Goal: Task Accomplishment & Management: Manage account settings

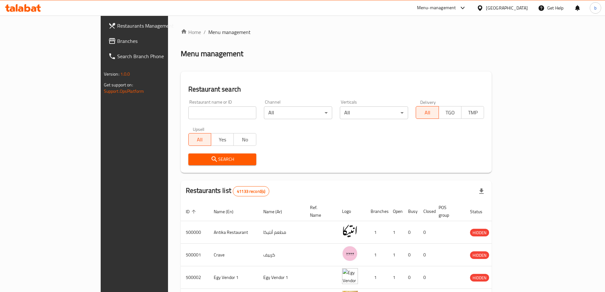
click at [188, 114] on input "search" at bounding box center [222, 112] width 68 height 13
type input "23039"
click at [193, 158] on span "Search" at bounding box center [222, 159] width 58 height 8
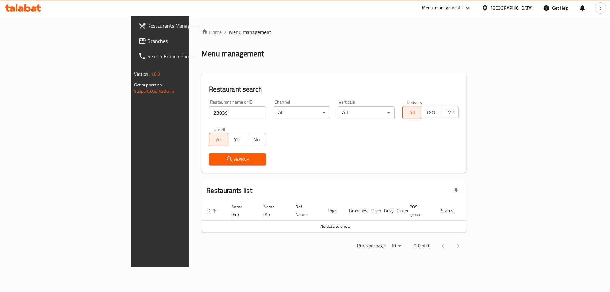
click at [524, 8] on div "Egypt" at bounding box center [512, 7] width 42 height 7
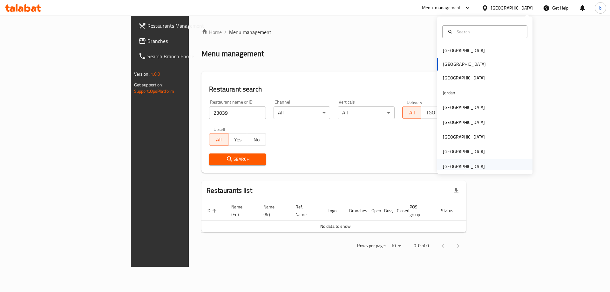
click at [466, 165] on div "[GEOGRAPHIC_DATA]" at bounding box center [464, 166] width 42 height 7
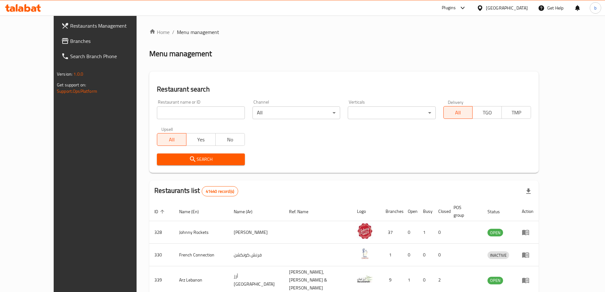
click at [185, 114] on input "search" at bounding box center [201, 112] width 88 height 13
paste input "23039"
type input "23039"
click at [215, 157] on span "Search" at bounding box center [200, 159] width 77 height 8
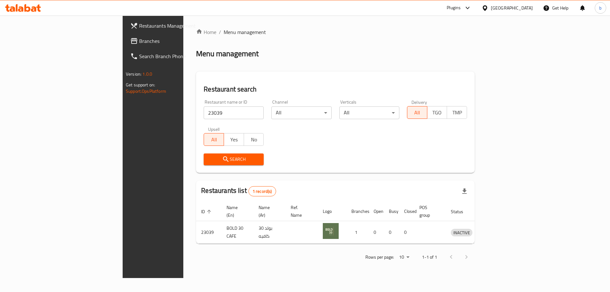
click at [139, 43] on span "Branches" at bounding box center [179, 41] width 80 height 8
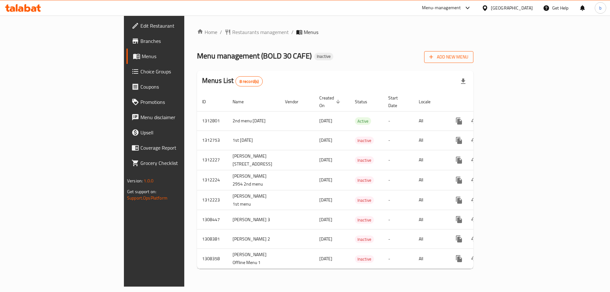
click at [468, 54] on span "Add New Menu" at bounding box center [448, 57] width 39 height 8
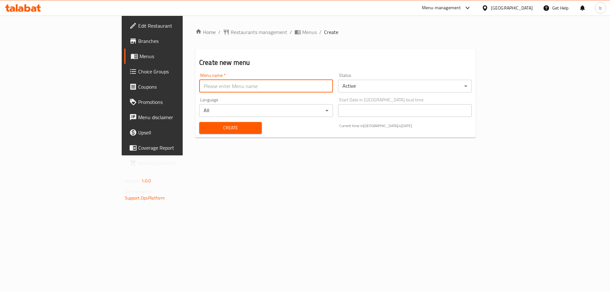
click at [228, 84] on input "text" at bounding box center [266, 86] width 134 height 13
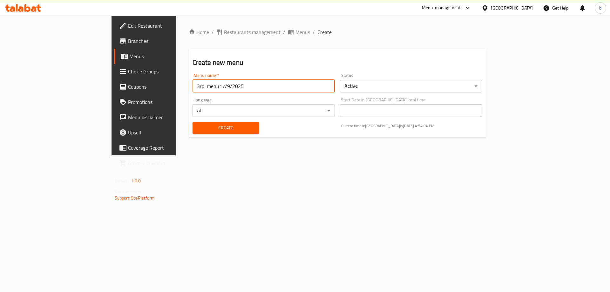
type input "3rd menu17/9/2025"
click at [201, 125] on span "Create" at bounding box center [225, 128] width 57 height 8
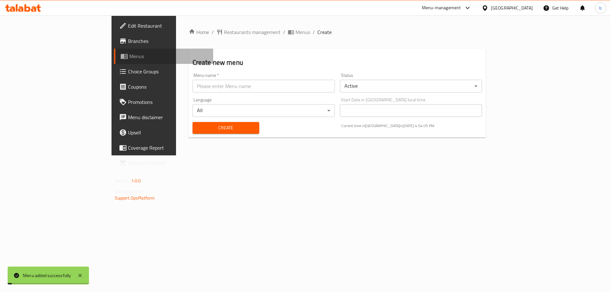
click at [120, 59] on icon at bounding box center [124, 56] width 8 height 8
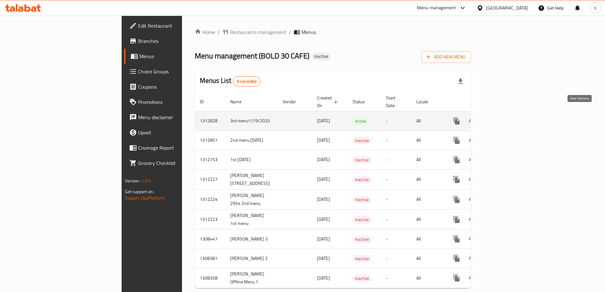
click at [506, 117] on icon "enhanced table" at bounding box center [502, 121] width 8 height 8
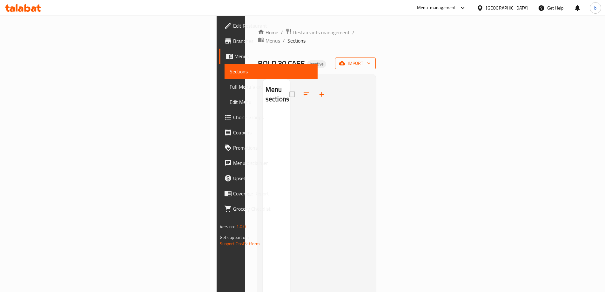
click at [345, 61] on icon "button" at bounding box center [342, 63] width 6 height 4
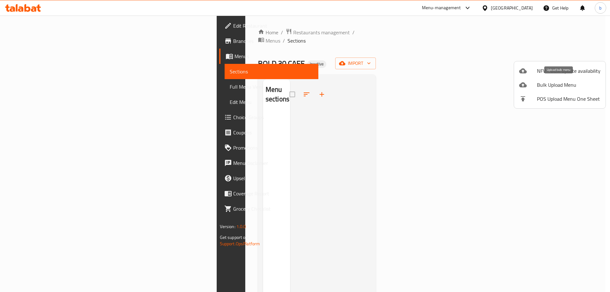
click at [551, 83] on span "Bulk Upload Menu" at bounding box center [569, 85] width 64 height 8
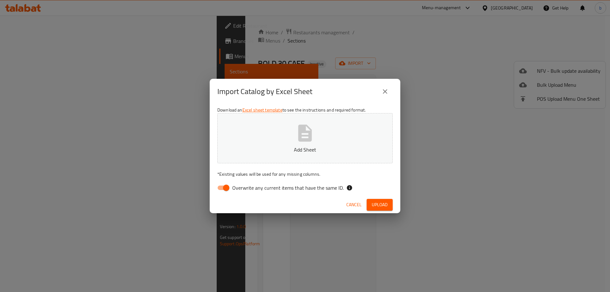
click at [224, 188] on input "Overwrite any current items that have the same ID." at bounding box center [226, 188] width 36 height 12
checkbox input "false"
click at [284, 132] on button "Add Sheet" at bounding box center [304, 138] width 175 height 50
click at [386, 206] on span "Upload" at bounding box center [379, 205] width 16 height 8
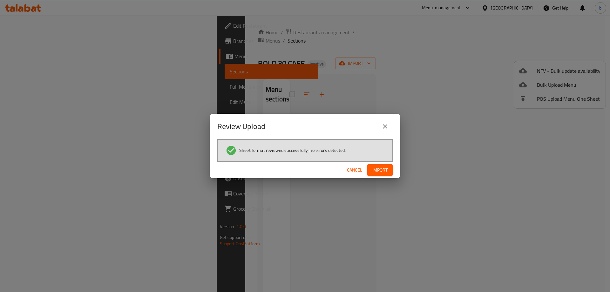
click at [384, 175] on button "Import" at bounding box center [379, 170] width 25 height 12
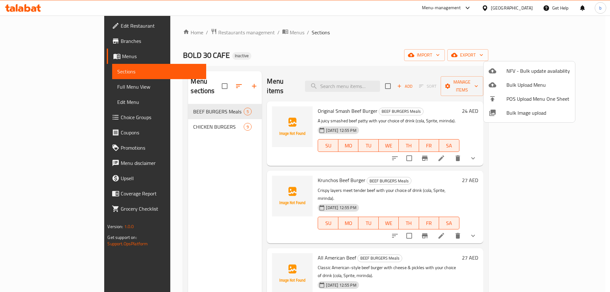
click at [42, 88] on div at bounding box center [305, 146] width 610 height 292
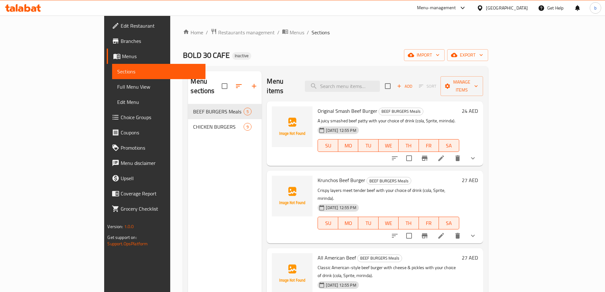
click at [117, 86] on span "Full Menu View" at bounding box center [158, 87] width 83 height 8
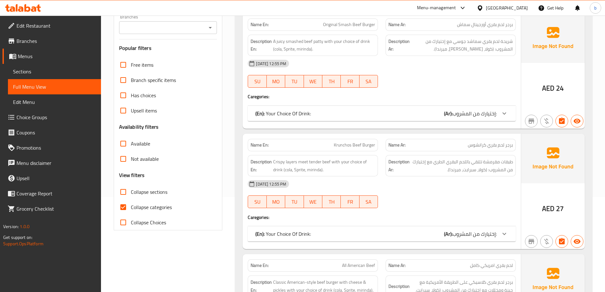
scroll to position [95, 0]
click at [147, 208] on span "Collapse categories" at bounding box center [151, 207] width 41 height 8
click at [131, 208] on input "Collapse categories" at bounding box center [123, 206] width 15 height 15
checkbox input "false"
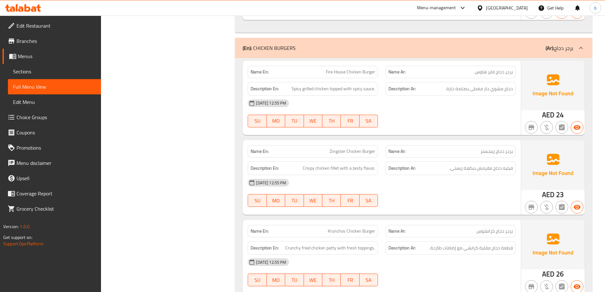
scroll to position [1238, 0]
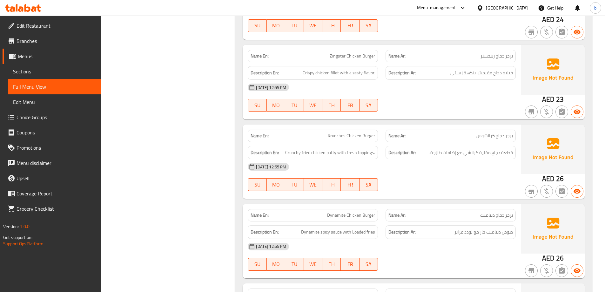
click at [25, 71] on span "Sections" at bounding box center [54, 72] width 83 height 8
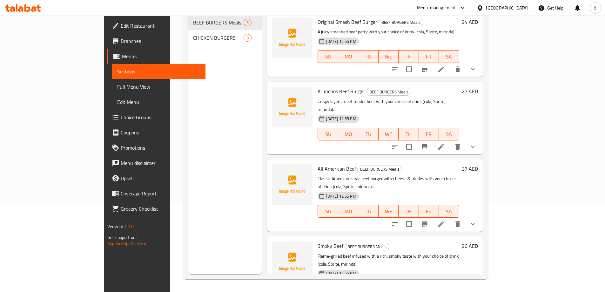
scroll to position [89, 0]
click at [445, 143] on icon at bounding box center [441, 147] width 8 height 8
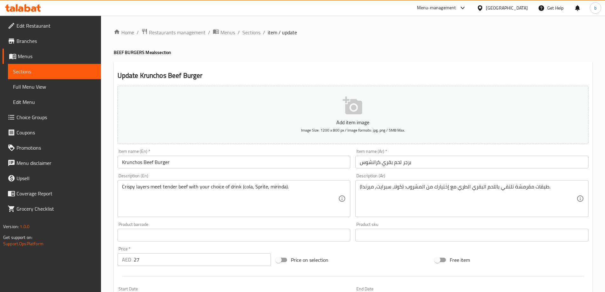
click at [363, 164] on input "برجر لحم بقري كرانشوس" at bounding box center [471, 162] width 233 height 13
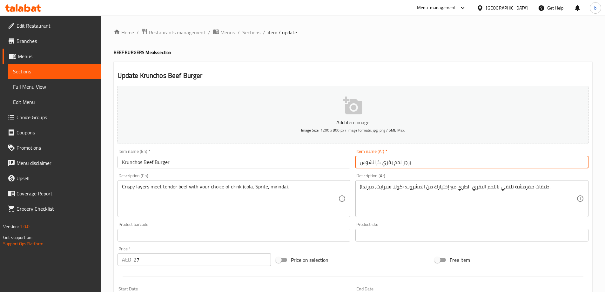
click at [413, 165] on input "برجر لحم بقري كرانشوس" at bounding box center [471, 162] width 233 height 13
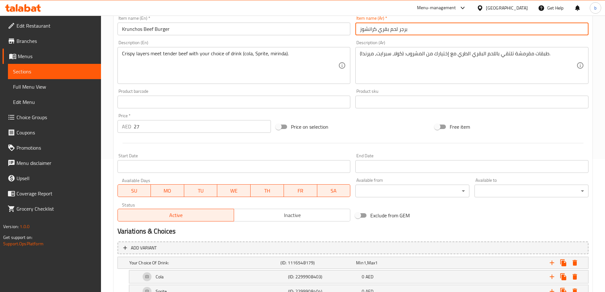
scroll to position [193, 0]
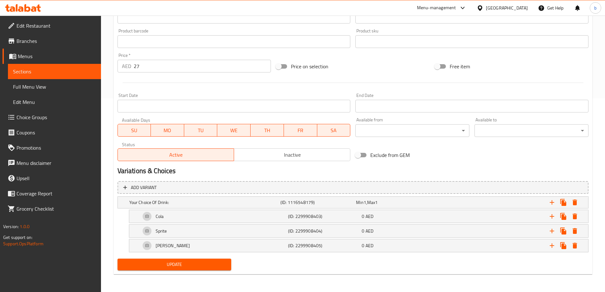
type input "برجر لحم بقري كرانشوز"
click at [165, 263] on span "Update" at bounding box center [175, 264] width 104 height 8
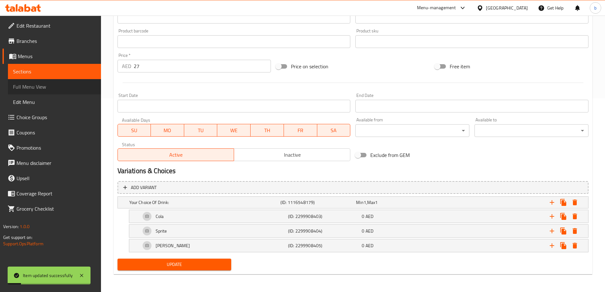
click at [36, 87] on span "Full Menu View" at bounding box center [54, 87] width 83 height 8
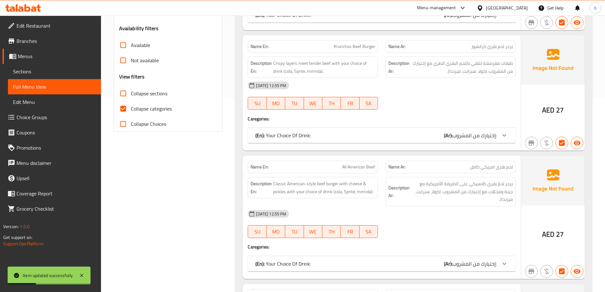
click at [124, 110] on input "Collapse categories" at bounding box center [123, 108] width 15 height 15
checkbox input "false"
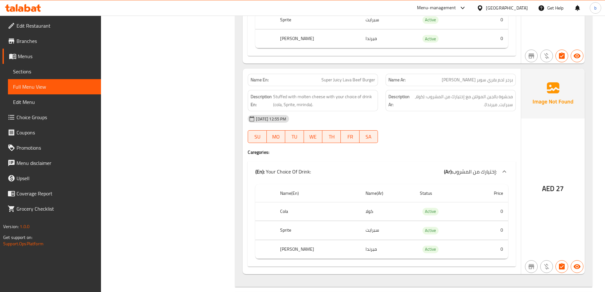
scroll to position [921, 0]
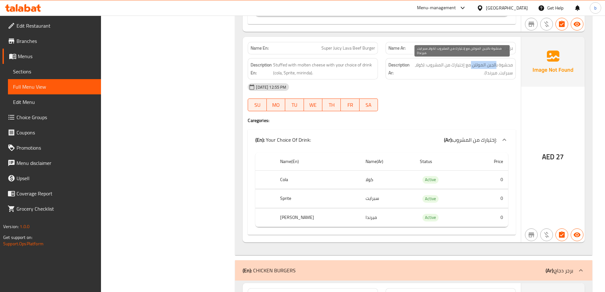
drag, startPoint x: 497, startPoint y: 65, endPoint x: 471, endPoint y: 66, distance: 26.0
click at [471, 66] on span "محشوة بالجبن المولتن مع إختيارك من المشروب: (كولا، سبرايت، ميرندا)." at bounding box center [462, 69] width 102 height 16
click at [42, 71] on span "Sections" at bounding box center [54, 72] width 83 height 8
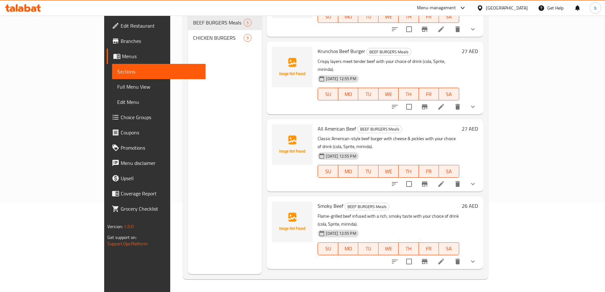
scroll to position [71, 0]
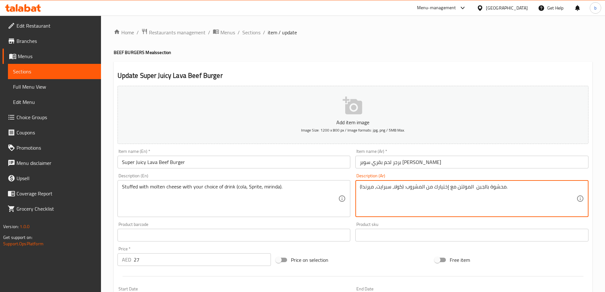
drag, startPoint x: 488, startPoint y: 187, endPoint x: 475, endPoint y: 188, distance: 13.1
drag, startPoint x: 473, startPoint y: 186, endPoint x: 477, endPoint y: 187, distance: 3.3
click at [476, 187] on textarea "محشو المولتن مع إختيارك من المشروب: (كولا، سبرايت، ميرندا)." at bounding box center [468, 199] width 217 height 30
click at [457, 186] on textarea "محشو مولتن مع إختيارك من المشروب: (كولا، سبرايت، ميرندا)." at bounding box center [468, 199] width 217 height 30
click at [516, 192] on textarea "محشو مولتن تشيز مع إختيارك من المشروب: (كولا، [PERSON_NAME]، ميرندا)." at bounding box center [468, 199] width 217 height 30
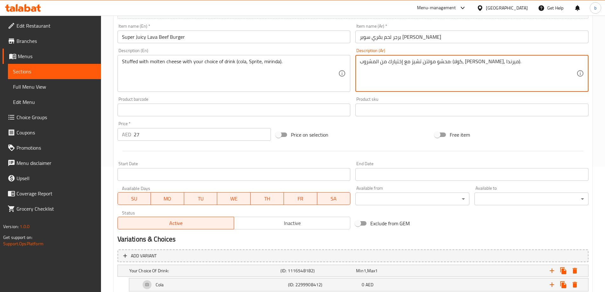
scroll to position [193, 0]
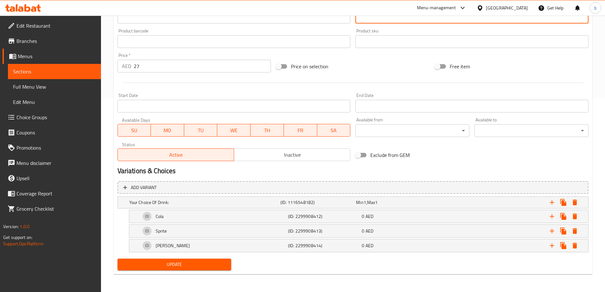
type textarea "محشو مولتن تشيز مع إختيارك من المشروب: (كولا، [PERSON_NAME]، ميرندا)."
click at [184, 263] on span "Update" at bounding box center [175, 264] width 104 height 8
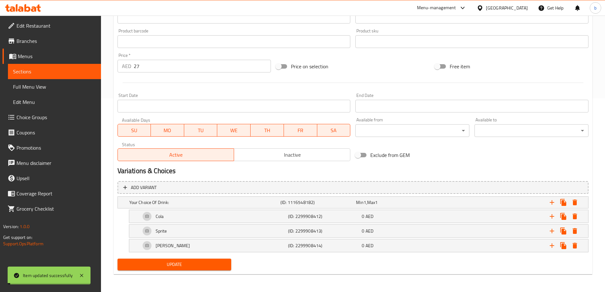
click at [196, 267] on span "Update" at bounding box center [175, 264] width 104 height 8
click at [60, 86] on span "Full Menu View" at bounding box center [54, 87] width 83 height 8
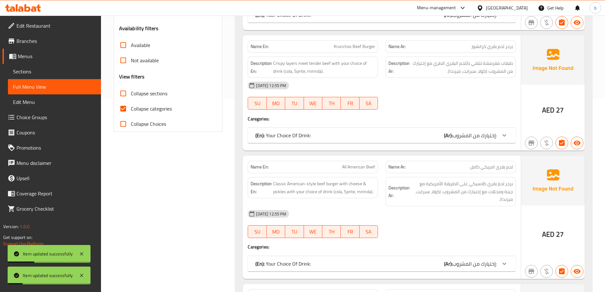
click at [122, 111] on input "Collapse categories" at bounding box center [123, 108] width 15 height 15
checkbox input "false"
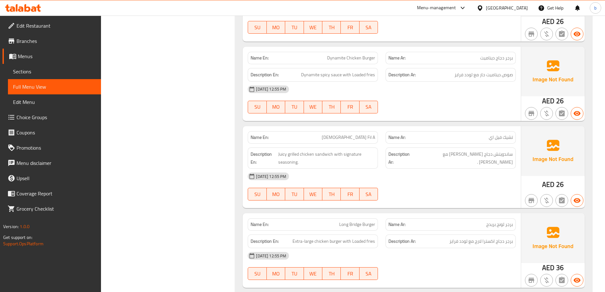
scroll to position [1338, 0]
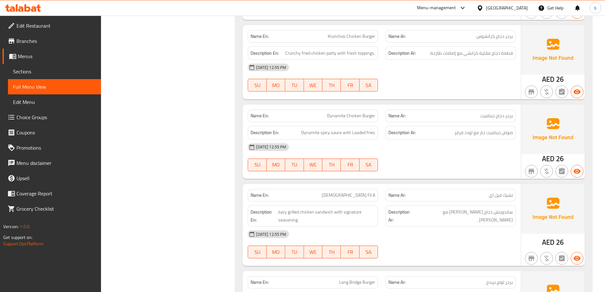
click at [480, 37] on span "برجر دجاج كرانشوس" at bounding box center [494, 36] width 37 height 7
click at [23, 71] on span "Sections" at bounding box center [54, 72] width 83 height 8
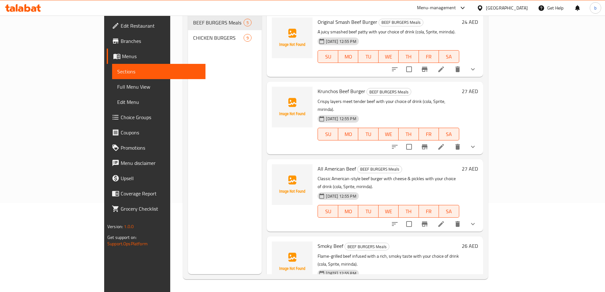
scroll to position [71, 0]
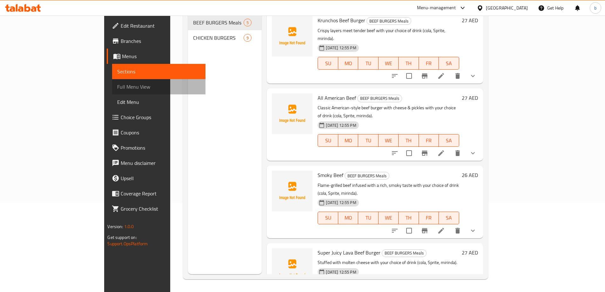
click at [117, 83] on span "Full Menu View" at bounding box center [158, 87] width 83 height 8
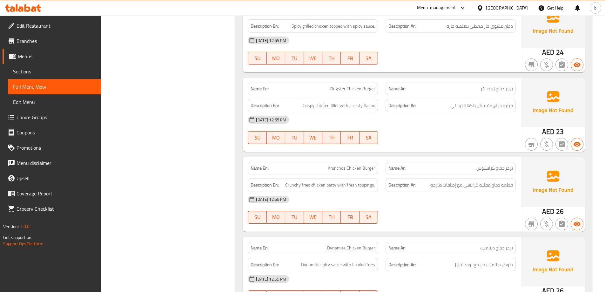
scroll to position [787, 0]
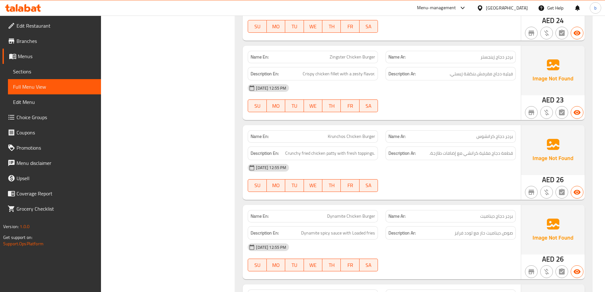
click at [44, 102] on span "Edit Menu" at bounding box center [54, 102] width 83 height 8
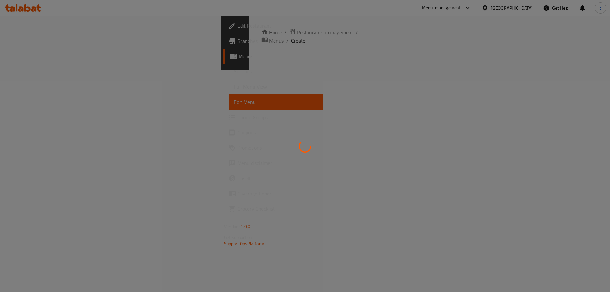
click at [48, 73] on div at bounding box center [305, 146] width 610 height 292
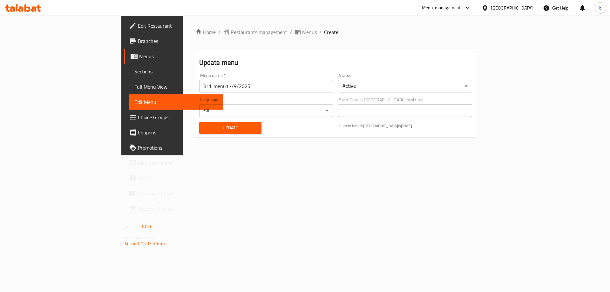
click at [134, 85] on span "Full Menu View" at bounding box center [176, 87] width 84 height 8
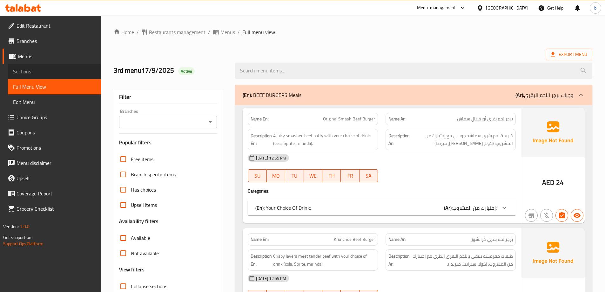
click at [50, 72] on span "Sections" at bounding box center [54, 72] width 83 height 8
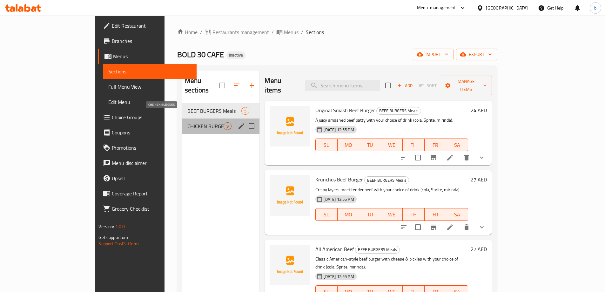
click at [187, 122] on span "CHICKEN BURGERS" at bounding box center [205, 126] width 37 height 8
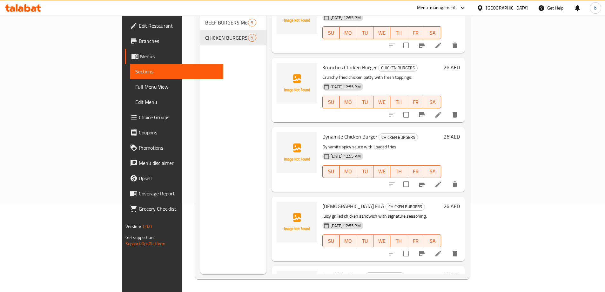
scroll to position [63, 0]
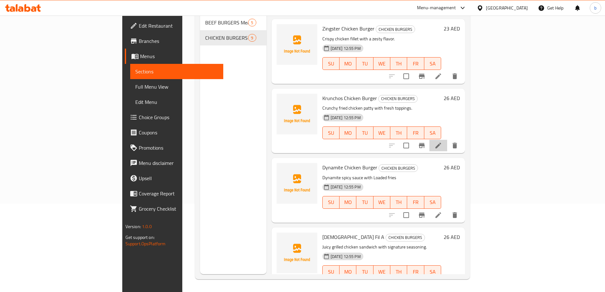
click at [441, 143] on icon at bounding box center [438, 146] width 6 height 6
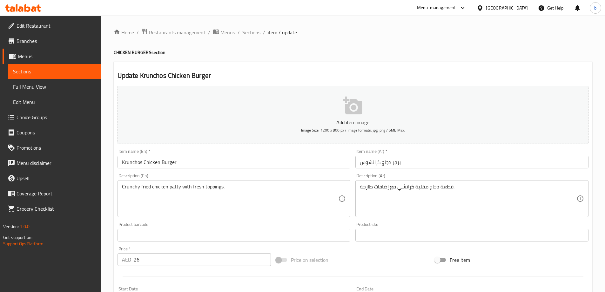
click at [404, 164] on input "برجر دجاج كرانشوس" at bounding box center [471, 162] width 233 height 13
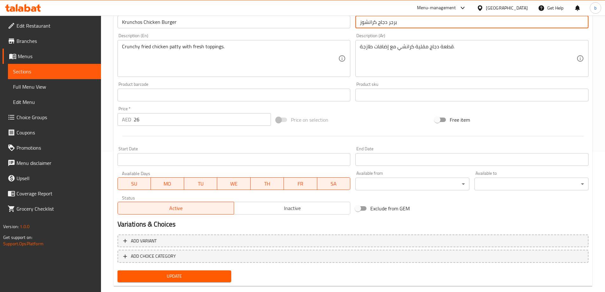
scroll to position [152, 0]
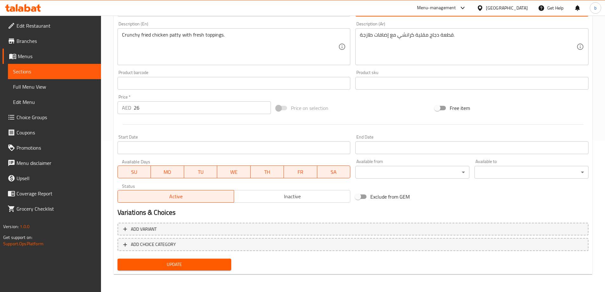
type input "برجر دجاج كرانشوز"
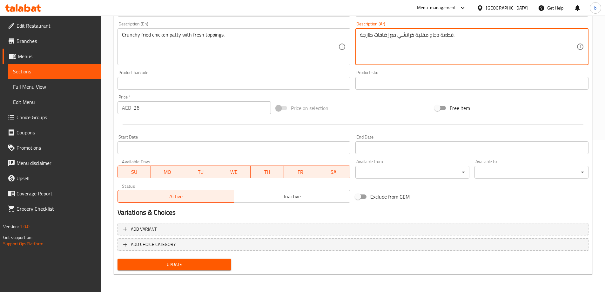
click at [379, 37] on textarea "قطعة دجاج مقلية كرانشي مع إضافات طازجة." at bounding box center [468, 47] width 217 height 30
click at [368, 35] on textarea "قطعة دجاج مقلية كرانشي مع طازجة." at bounding box center [468, 47] width 217 height 30
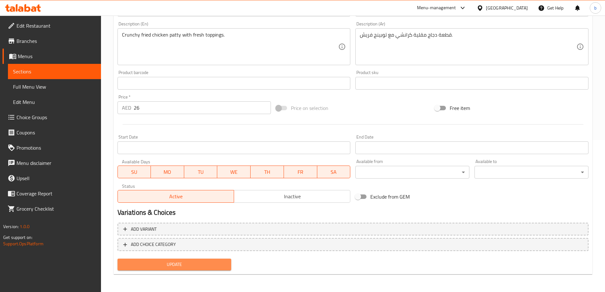
click at [176, 264] on span "Update" at bounding box center [175, 264] width 104 height 8
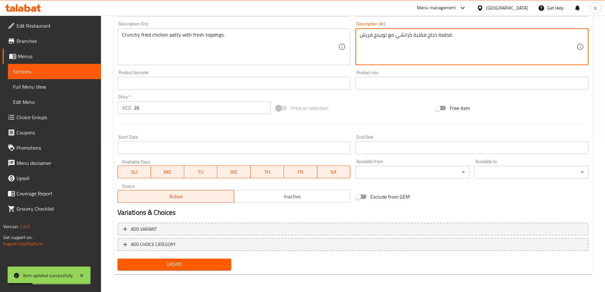
click at [441, 37] on textarea "قطعة دجاج مقلية كرانشي مع توبينج فريش." at bounding box center [468, 47] width 217 height 30
click at [443, 35] on textarea "شرسحة دجاج مقلية كرانشي مع توبينج فريش." at bounding box center [468, 47] width 217 height 30
click at [432, 56] on textarea "شريحة دجاج مقلية كرانشي مع توبينج فريش." at bounding box center [468, 47] width 217 height 30
type textarea "شريحة دجاج مقلية كرانشي مع توبينج فريش."
click at [184, 266] on span "Update" at bounding box center [175, 264] width 104 height 8
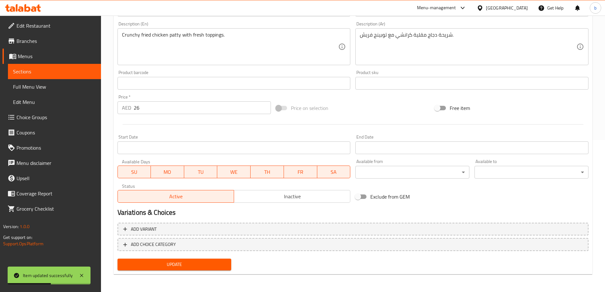
click at [358, 38] on div "شريحة دجاج مقلية كرانشي مع توبينج فريش. Description (Ar)" at bounding box center [471, 46] width 233 height 37
click at [39, 83] on span "Full Menu View" at bounding box center [54, 87] width 83 height 8
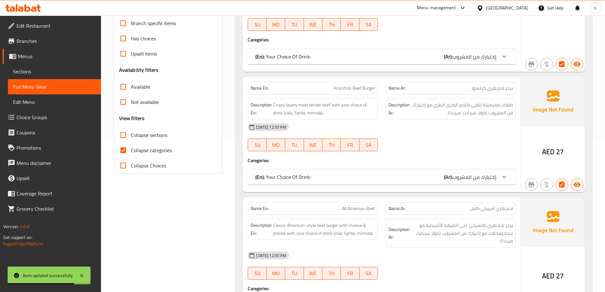
click at [134, 144] on label "Collapse categories" at bounding box center [144, 150] width 56 height 15
click at [131, 144] on input "Collapse categories" at bounding box center [123, 150] width 15 height 15
checkbox input "false"
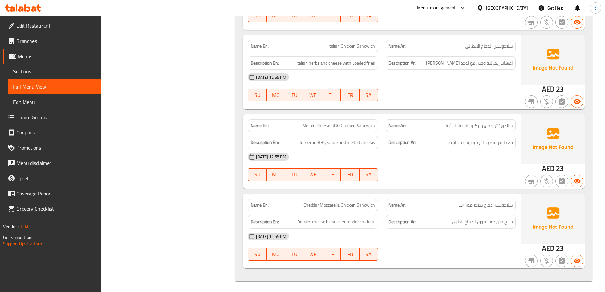
scroll to position [1655, 0]
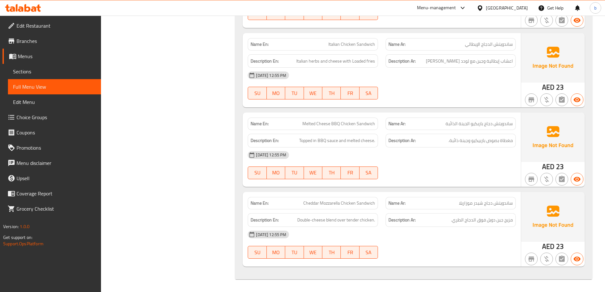
click at [334, 124] on span "Melted Cheese BBQ Chicken Sandwich" at bounding box center [338, 123] width 73 height 7
click at [329, 127] on span "Melted Cheese BBQ Chicken Sandwich" at bounding box center [338, 123] width 73 height 7
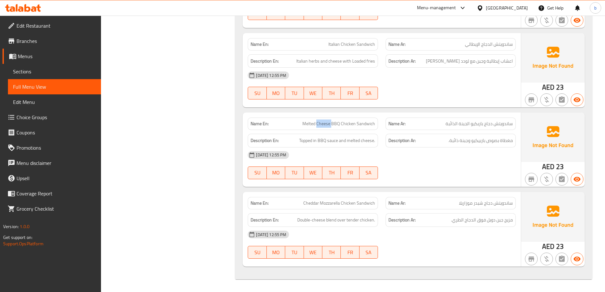
click at [331, 126] on span "Melted Cheese BBQ Chicken Sandwich" at bounding box center [338, 123] width 73 height 7
click at [336, 125] on span "Melted Cheese BBQ Chicken Sandwich" at bounding box center [338, 123] width 73 height 7
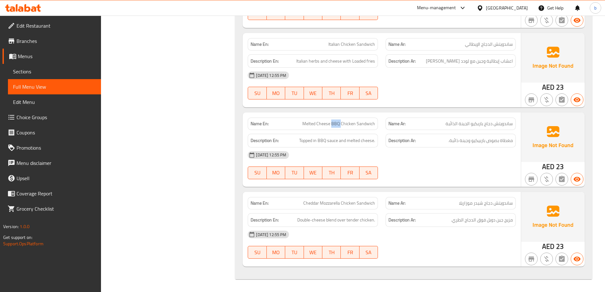
click at [338, 124] on span "Melted Cheese BBQ Chicken Sandwich" at bounding box center [338, 123] width 73 height 7
click at [337, 124] on span "Melted Cheese BBQ Chicken Sandwich" at bounding box center [338, 123] width 73 height 7
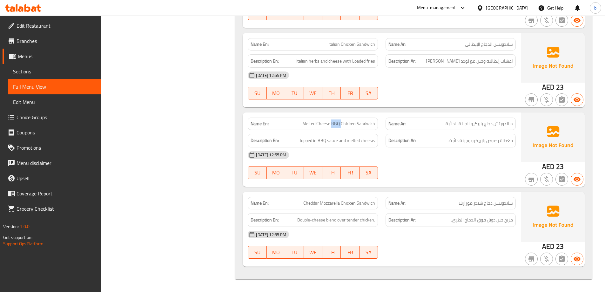
click at [337, 124] on span "Melted Cheese BBQ Chicken Sandwich" at bounding box center [338, 123] width 73 height 7
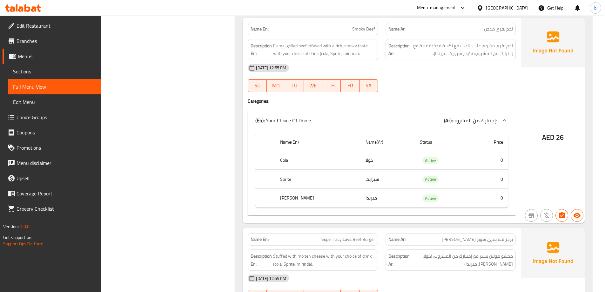
scroll to position [730, 0]
click at [561, 152] on div "AED 26" at bounding box center [553, 119] width 64 height 205
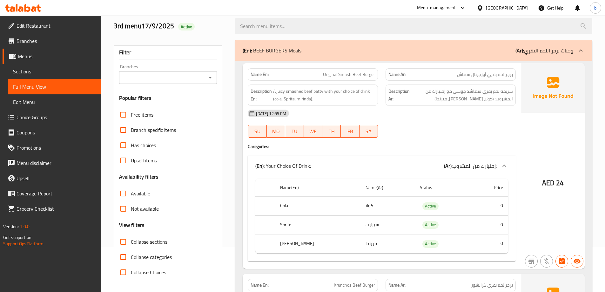
scroll to position [0, 0]
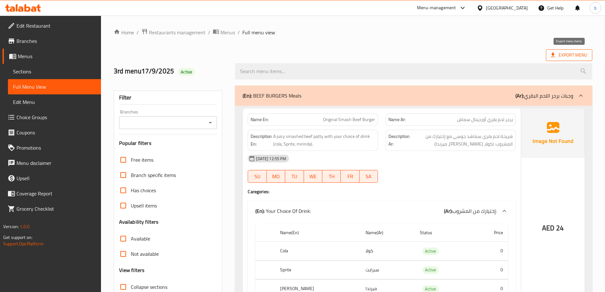
click at [555, 54] on icon at bounding box center [553, 55] width 6 height 6
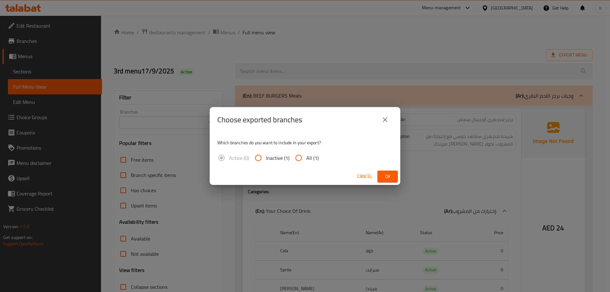
click at [307, 154] on span "All (1)" at bounding box center [312, 158] width 12 height 8
click at [306, 154] on input "All (1)" at bounding box center [298, 157] width 15 height 15
radio input "true"
click at [383, 178] on span "Ok" at bounding box center [387, 176] width 10 height 8
